Goal: Book appointment/travel/reservation

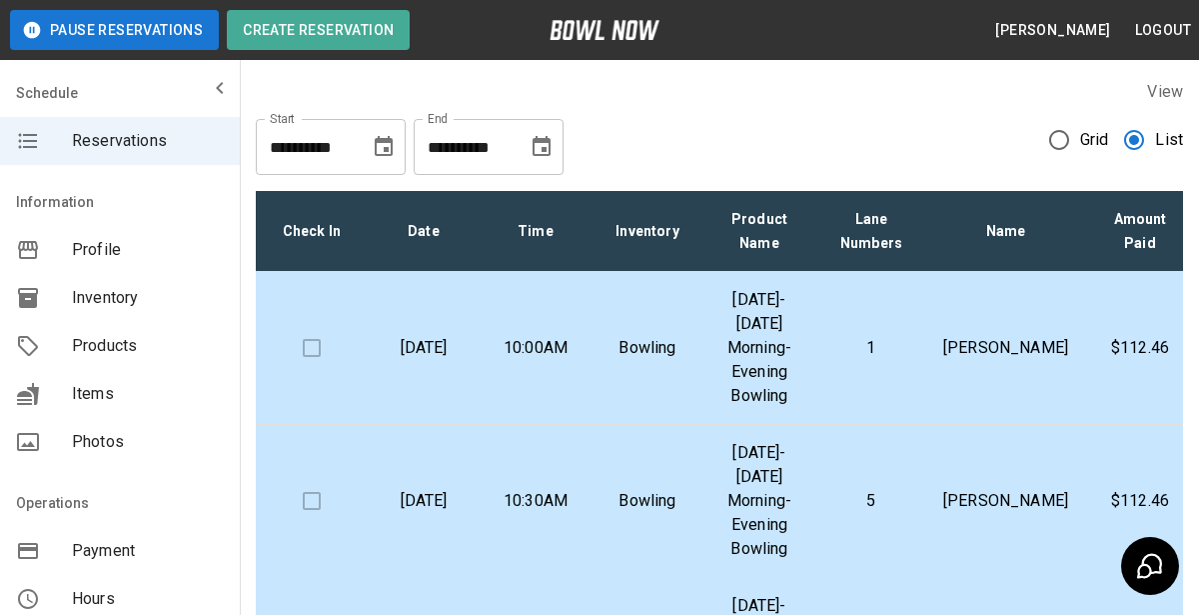
click at [1195, 101] on div "**********" at bounding box center [719, 531] width 959 height 934
click at [959, 342] on td "[PERSON_NAME]" at bounding box center [1005, 348] width 157 height 153
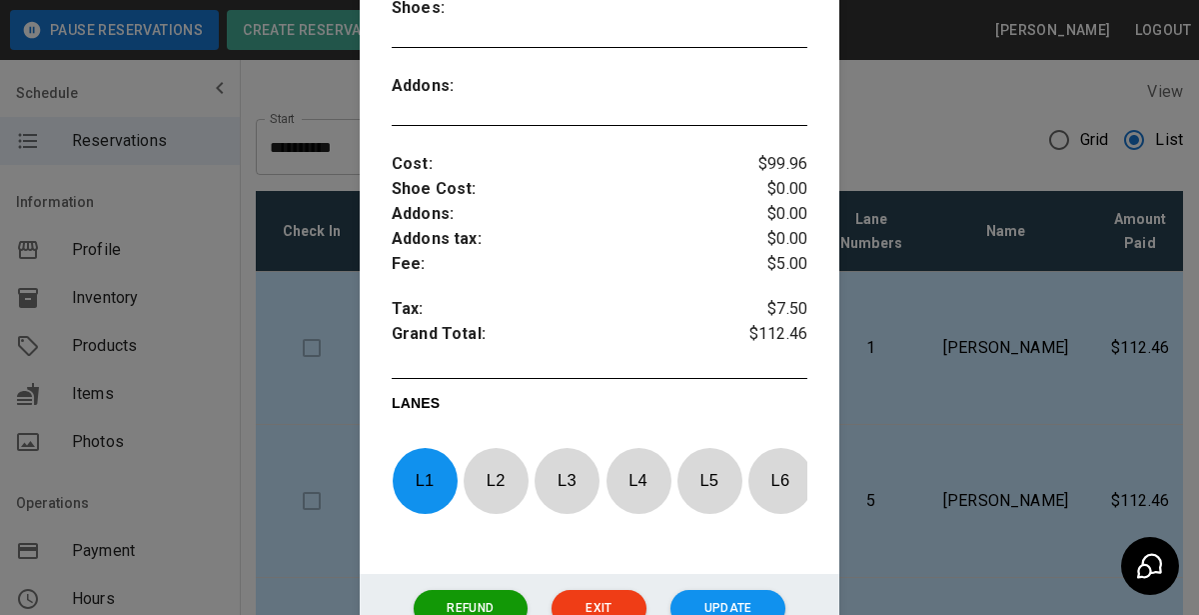
scroll to position [624, 0]
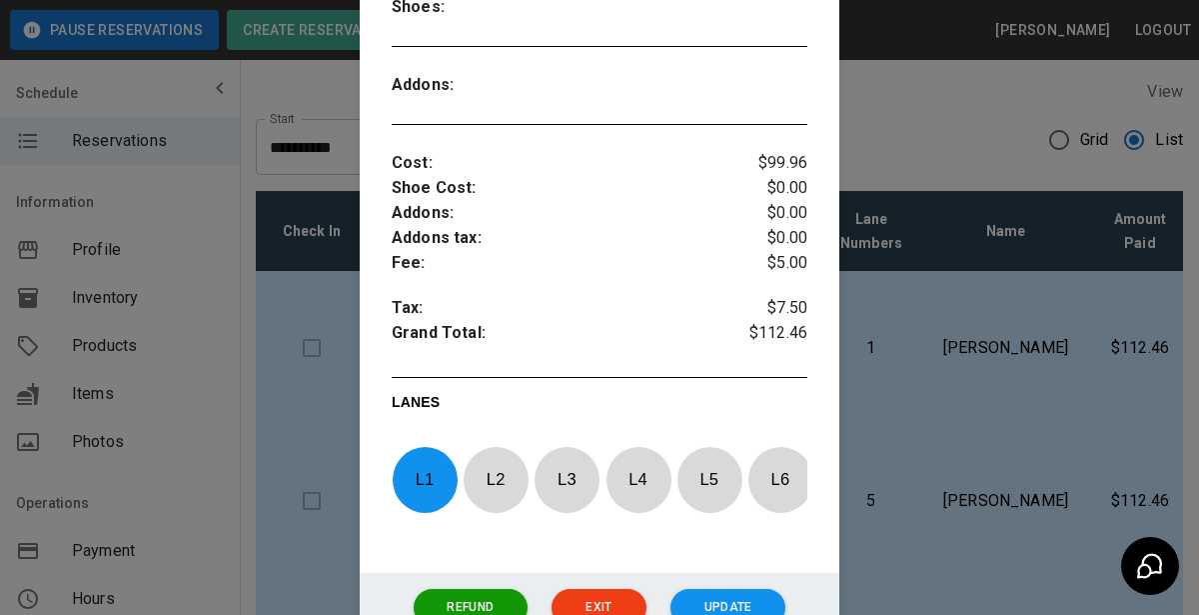
click at [1027, 451] on div at bounding box center [599, 307] width 1199 height 615
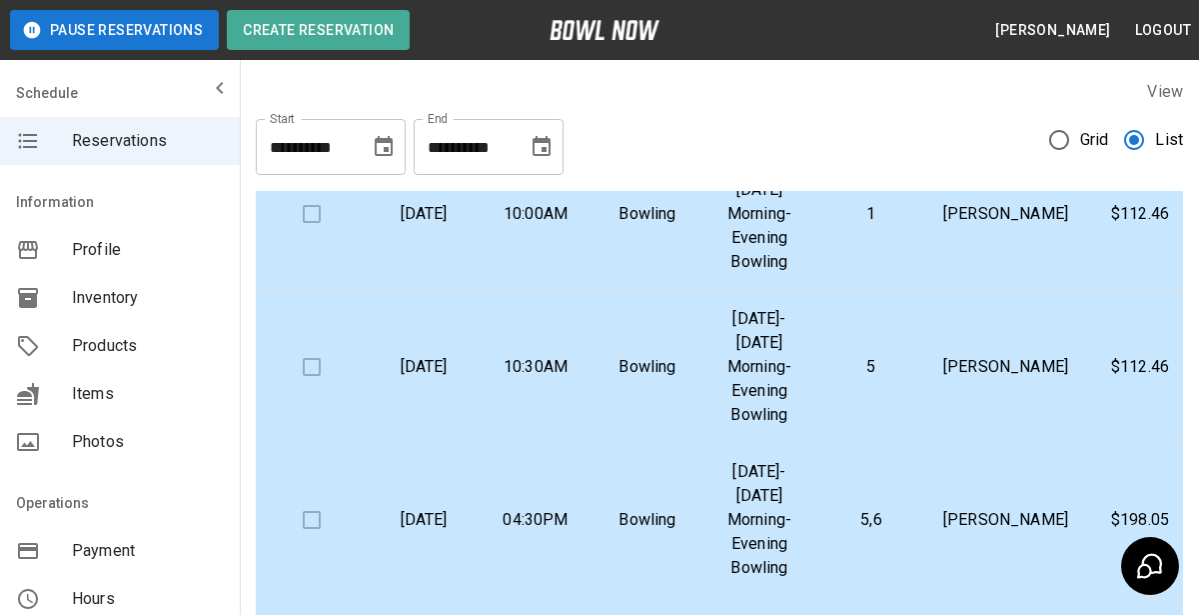
scroll to position [141, 0]
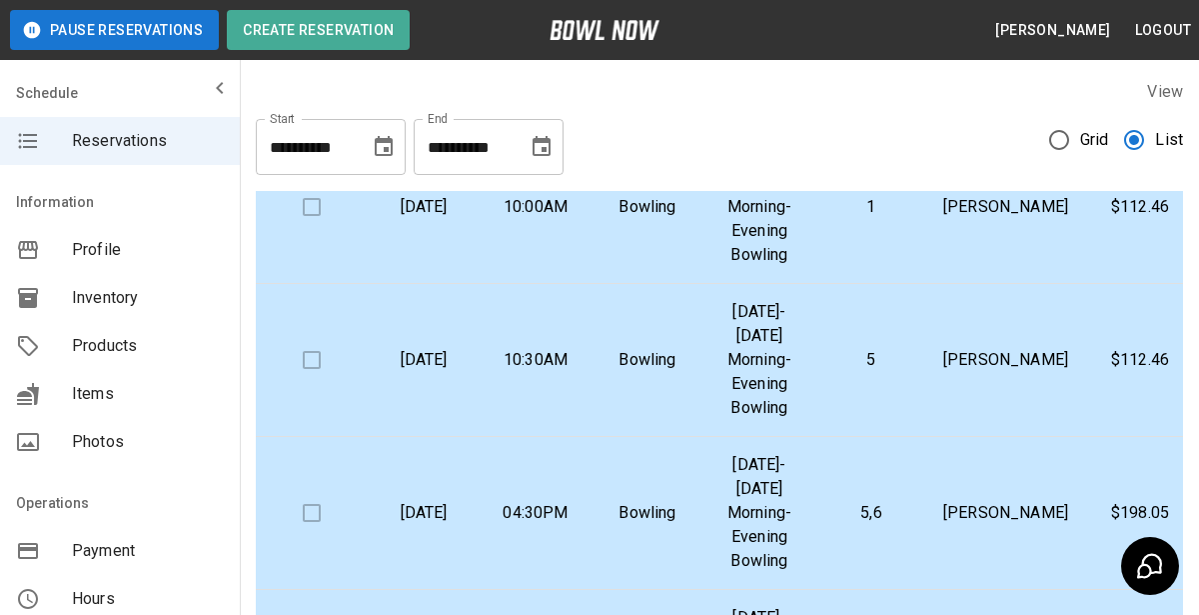
click at [800, 388] on p "[DATE]-[DATE] Morning-Evening Bowling" at bounding box center [760, 360] width 80 height 120
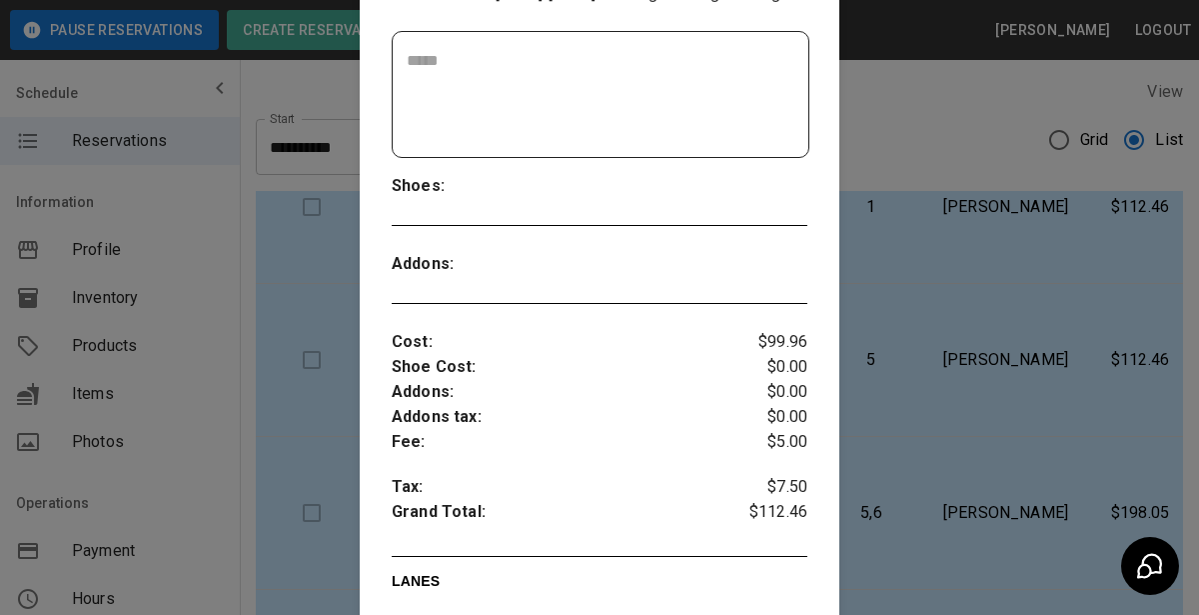
scroll to position [446, 0]
click at [1047, 393] on div at bounding box center [599, 307] width 1199 height 615
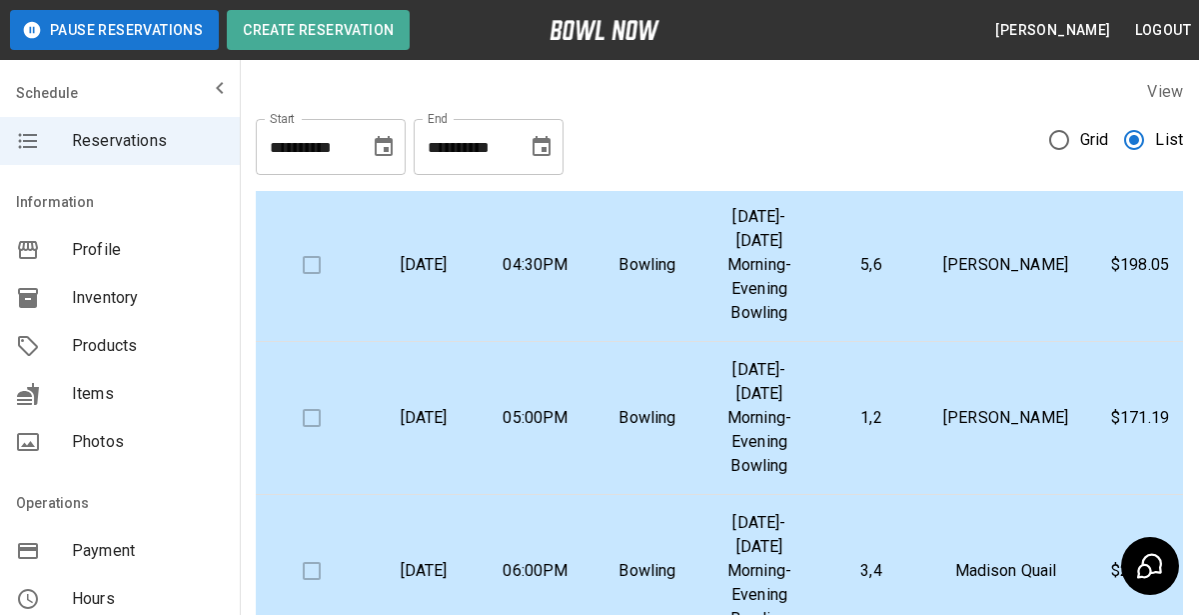
scroll to position [390, 0]
click at [869, 266] on p "5,6" at bounding box center [872, 264] width 80 height 24
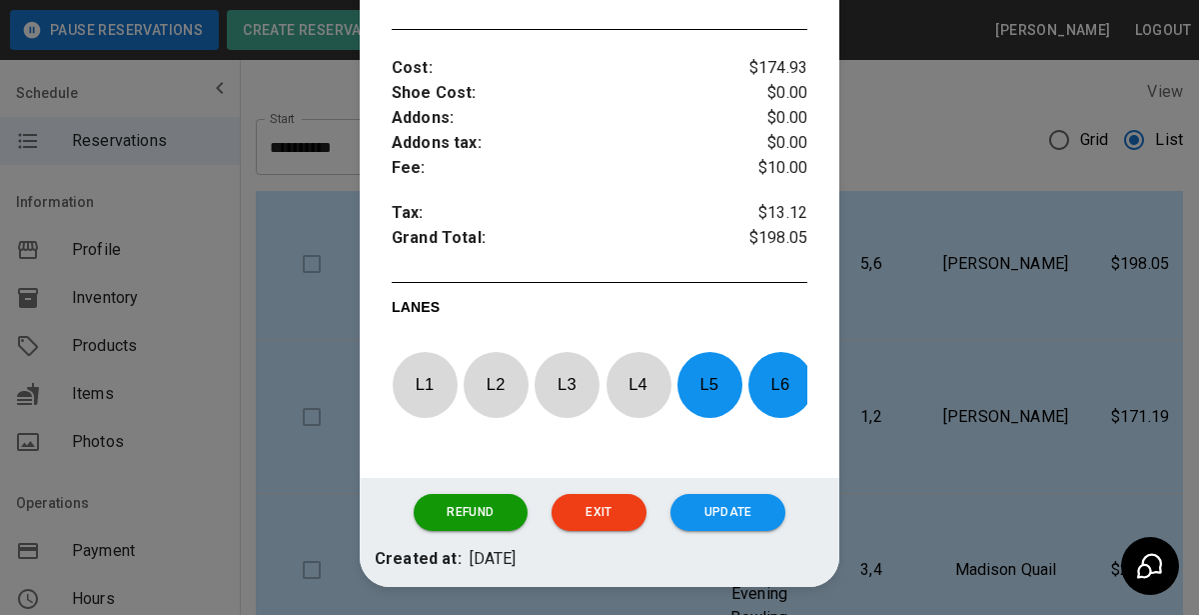
scroll to position [721, 0]
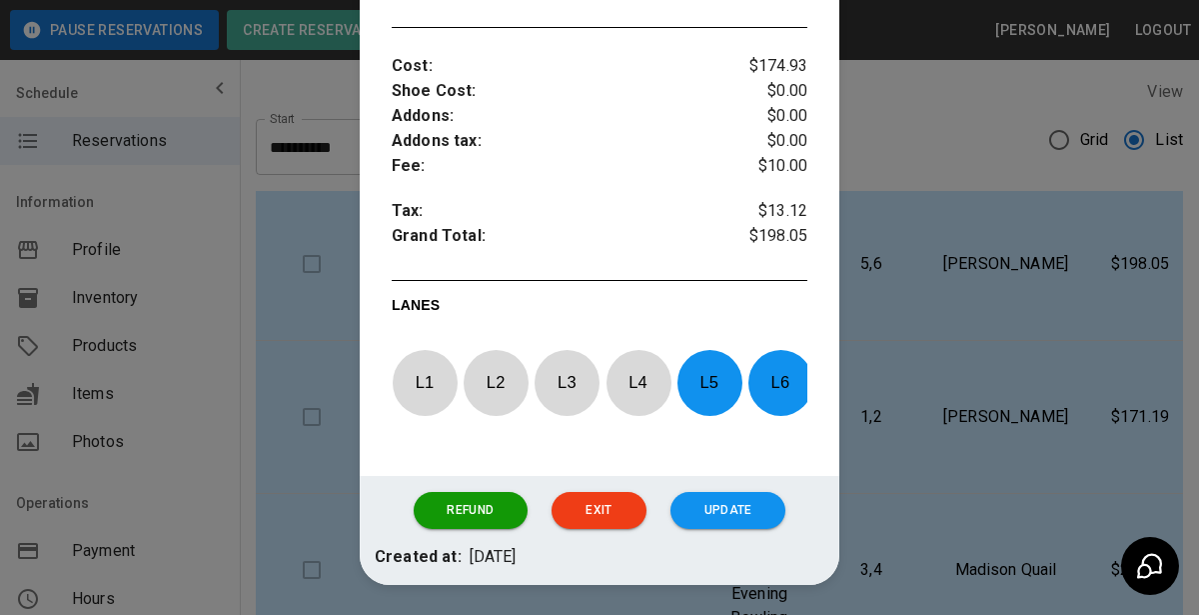
click at [972, 350] on div at bounding box center [599, 307] width 1199 height 615
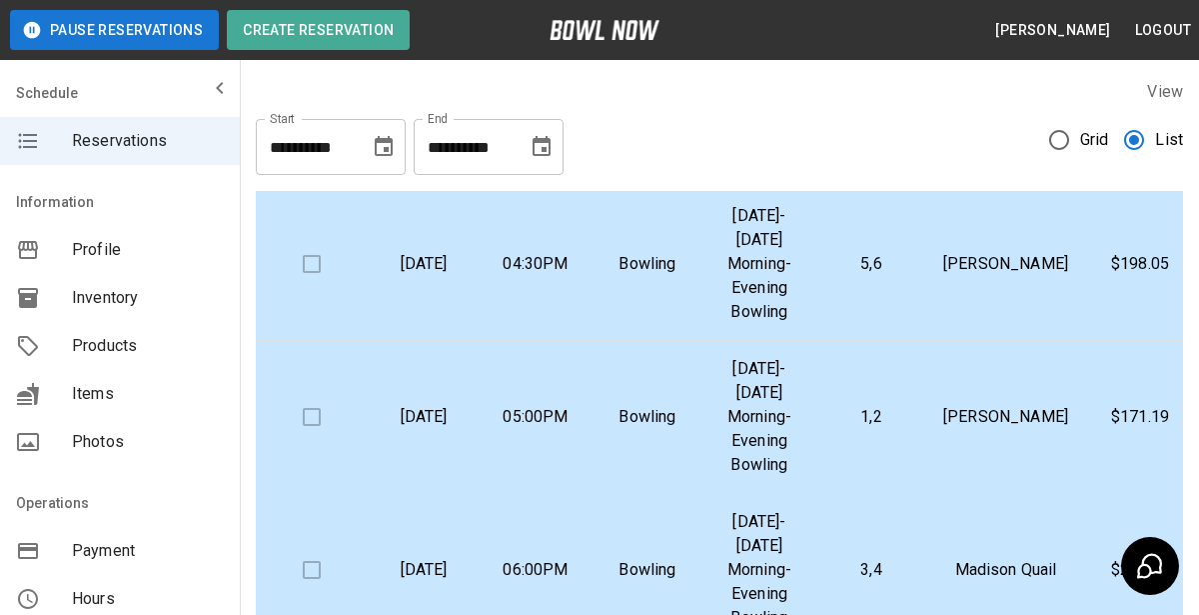
click at [850, 423] on td "1,2" at bounding box center [872, 417] width 112 height 153
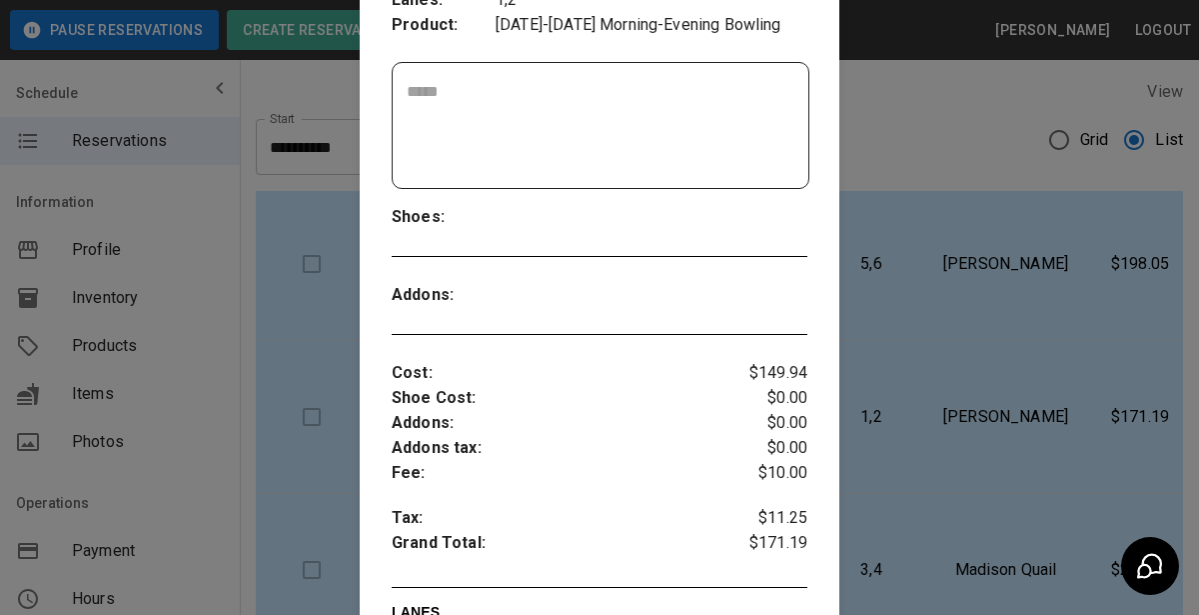
scroll to position [552, 0]
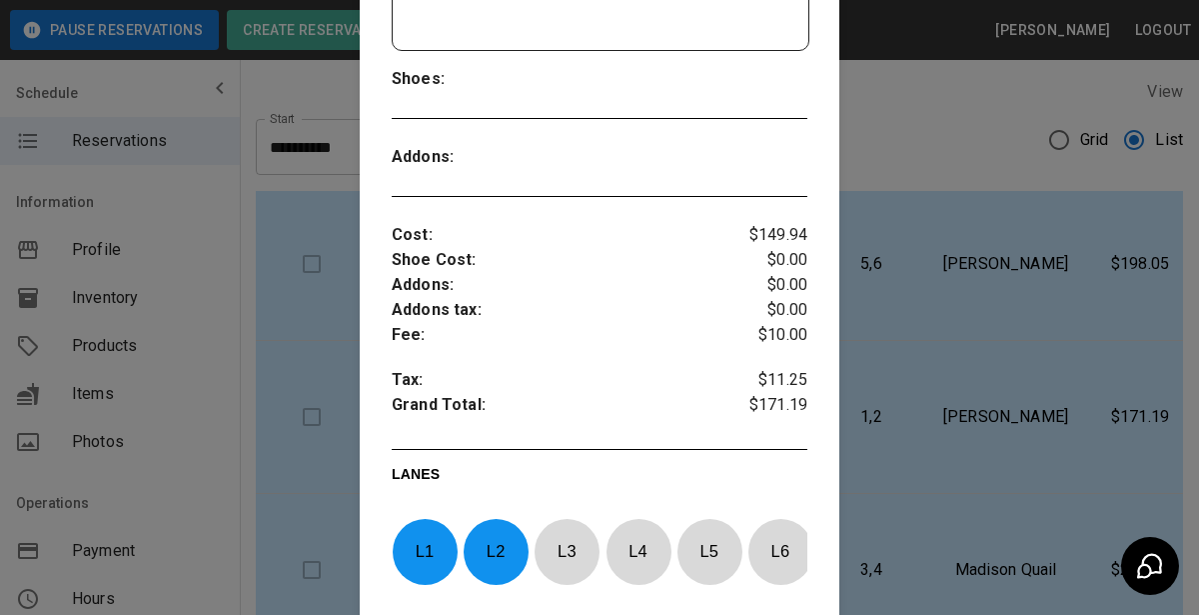
click at [1031, 459] on div at bounding box center [599, 307] width 1199 height 615
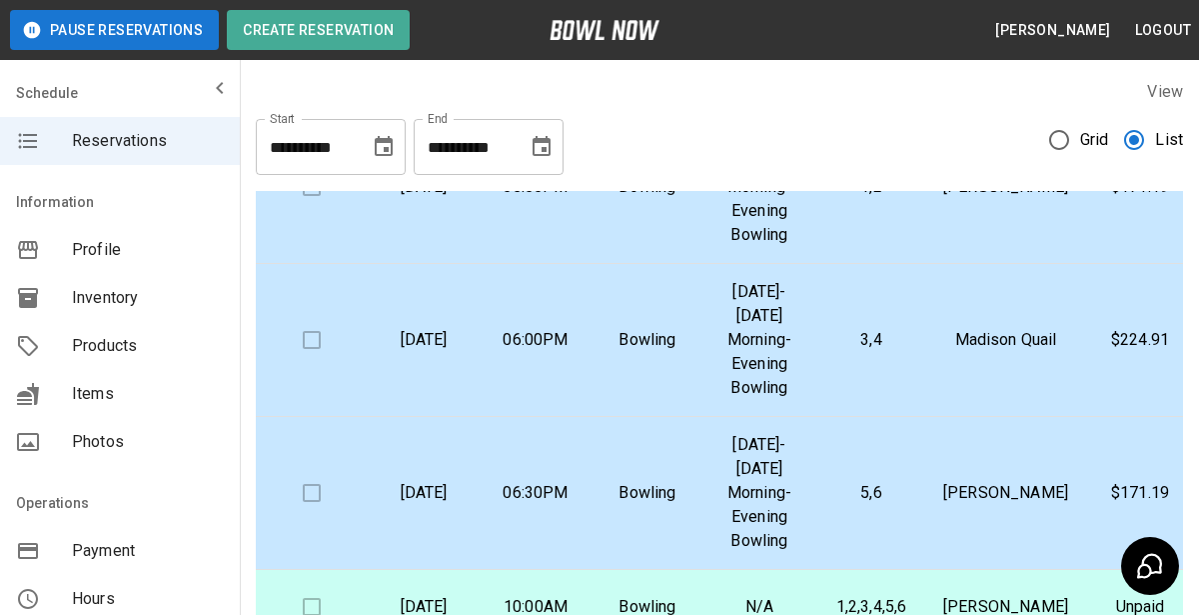
scroll to position [627, 0]
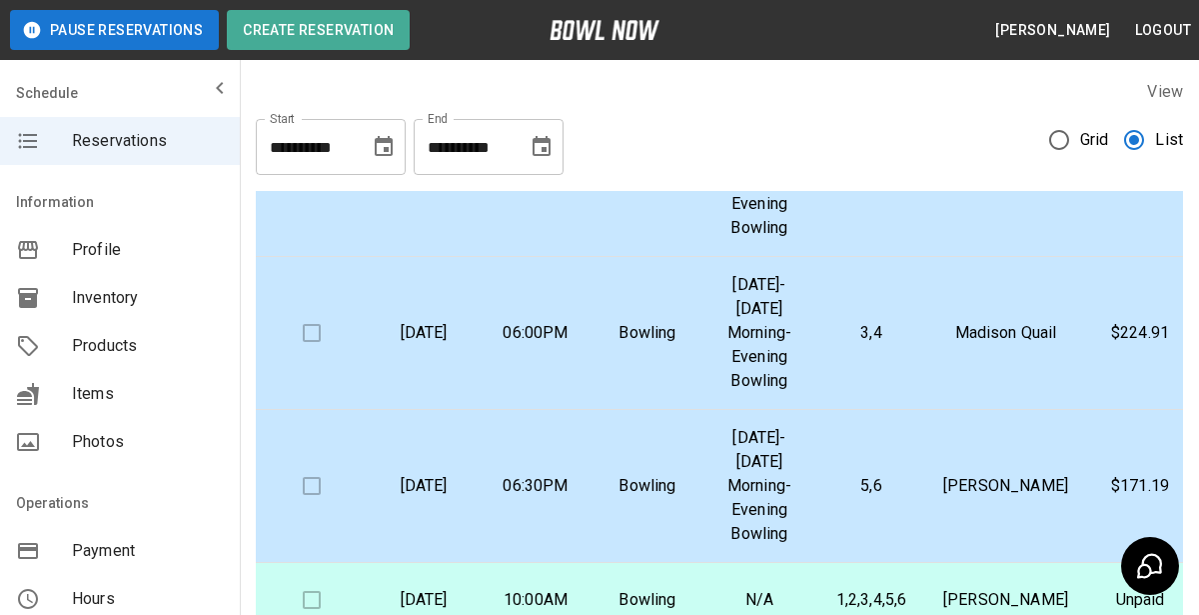
click at [982, 321] on p "Madison Quail" at bounding box center [1005, 333] width 125 height 24
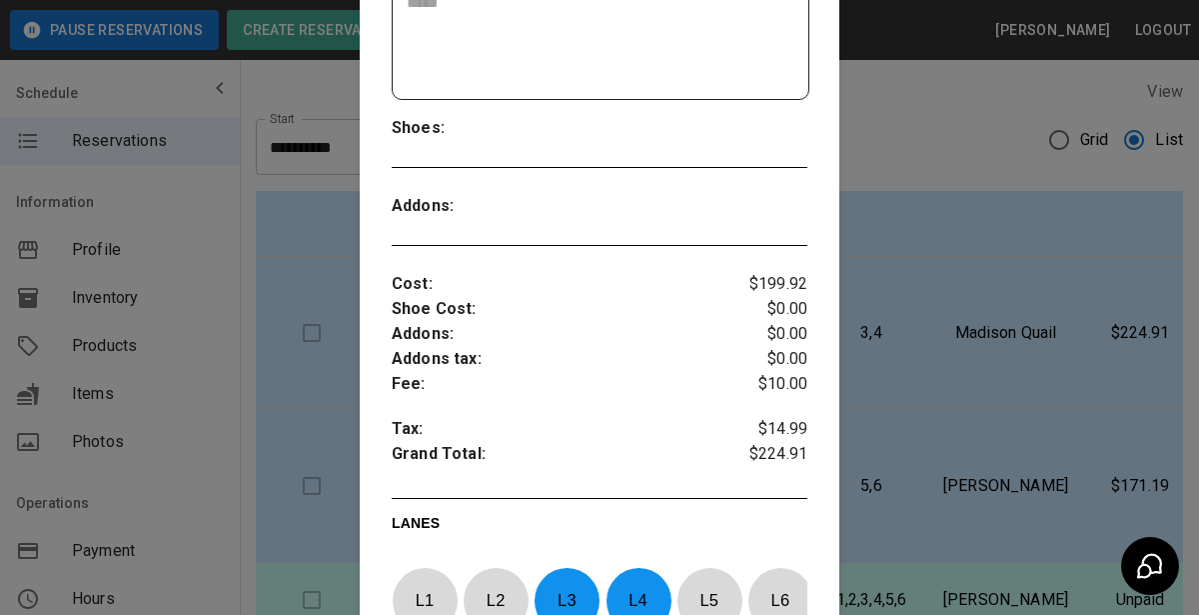
scroll to position [515, 0]
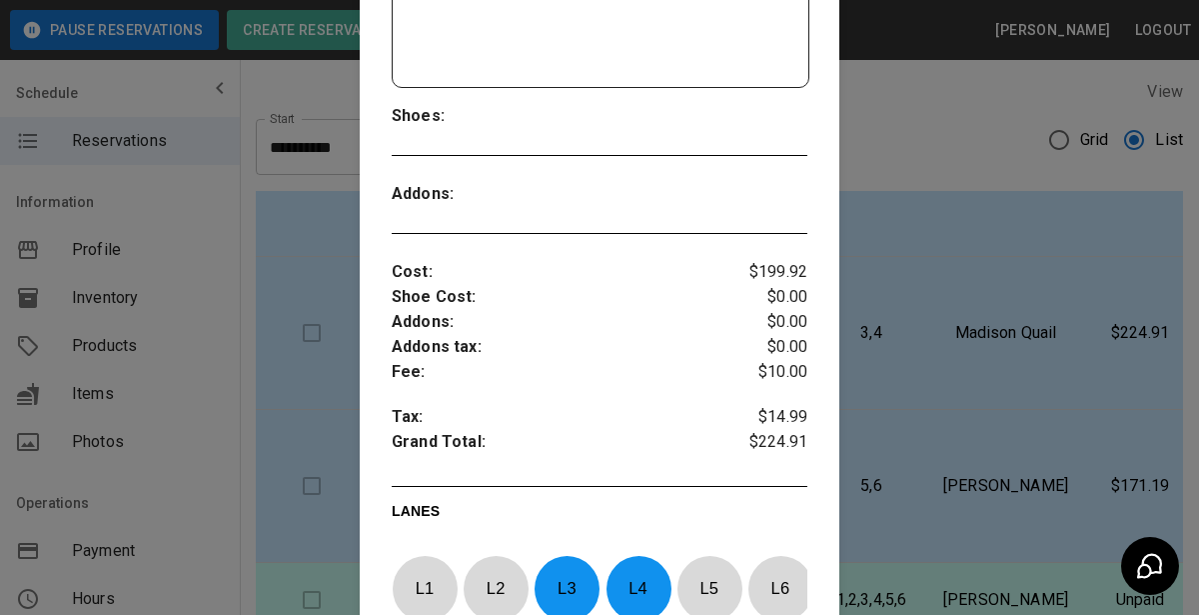
click at [1055, 355] on div at bounding box center [599, 307] width 1199 height 615
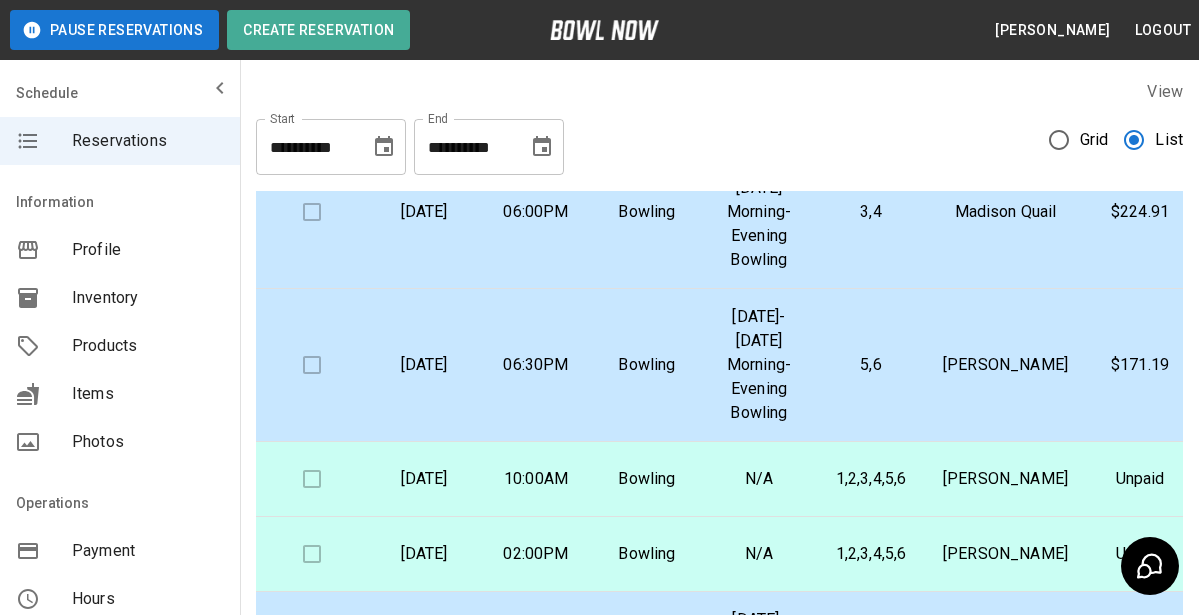
scroll to position [752, 0]
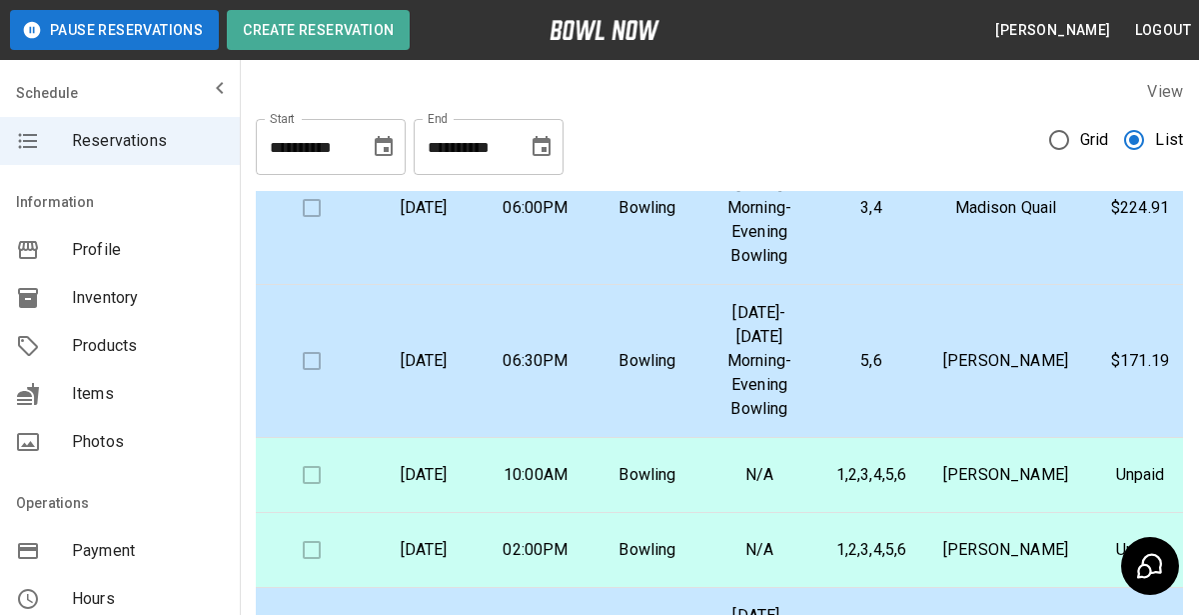
click at [699, 369] on td "Bowling" at bounding box center [648, 361] width 112 height 153
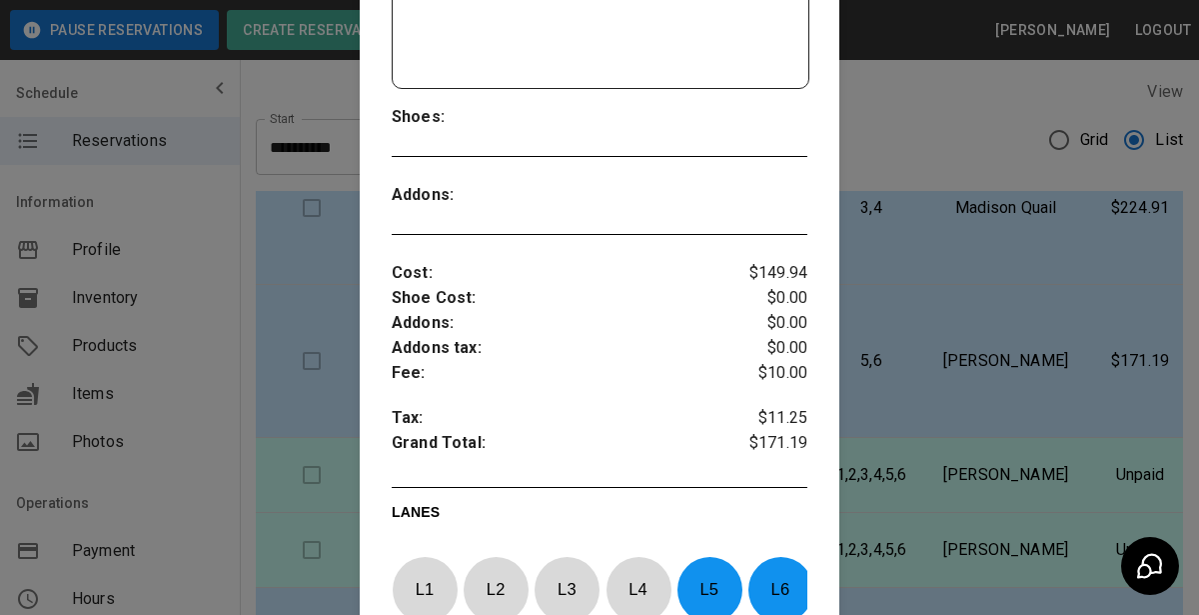
scroll to position [518, 0]
